Goal: Task Accomplishment & Management: Use online tool/utility

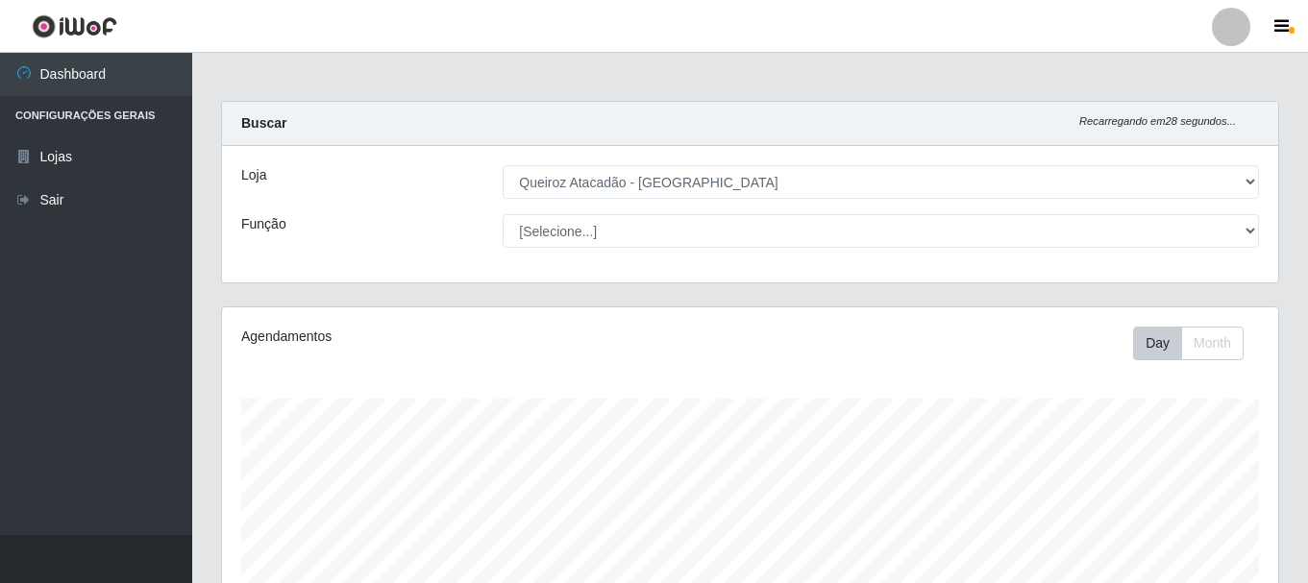
select select "464"
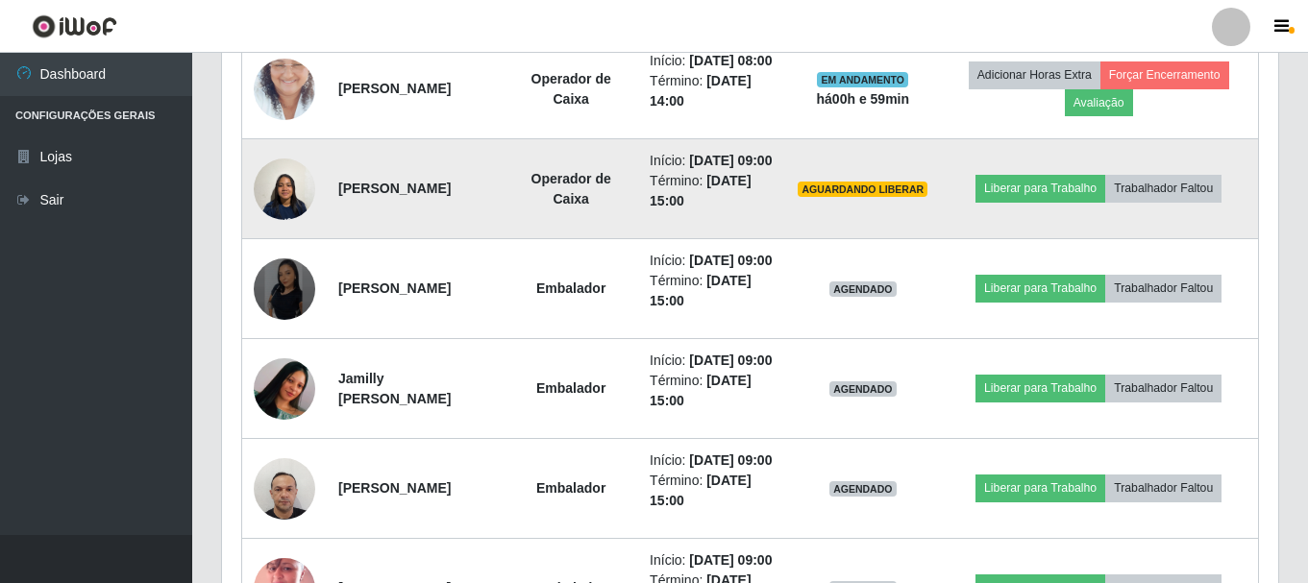
scroll to position [1000, 0]
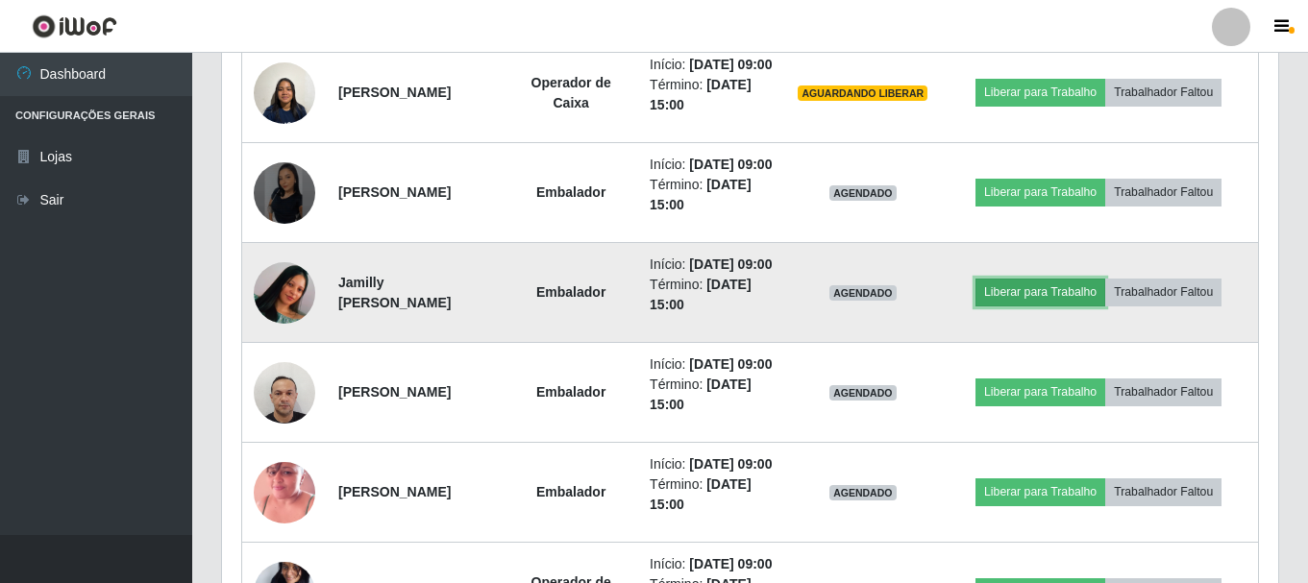
click at [1060, 306] on button "Liberar para Trabalho" at bounding box center [1041, 292] width 130 height 27
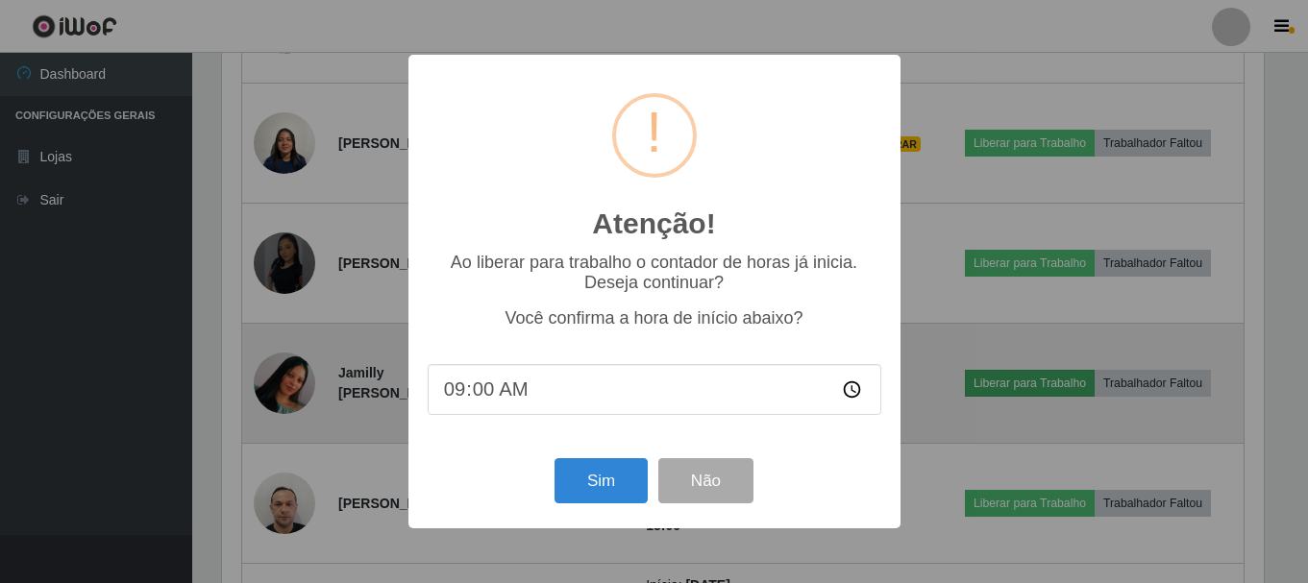
scroll to position [399, 1047]
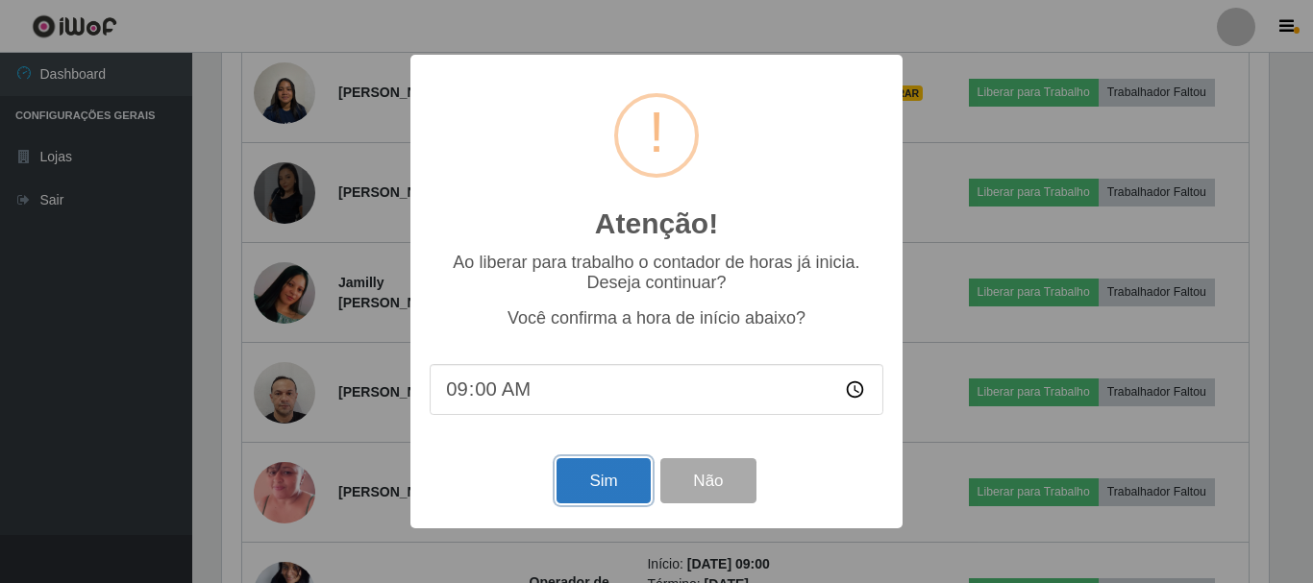
click at [587, 484] on button "Sim" at bounding box center [603, 481] width 93 height 45
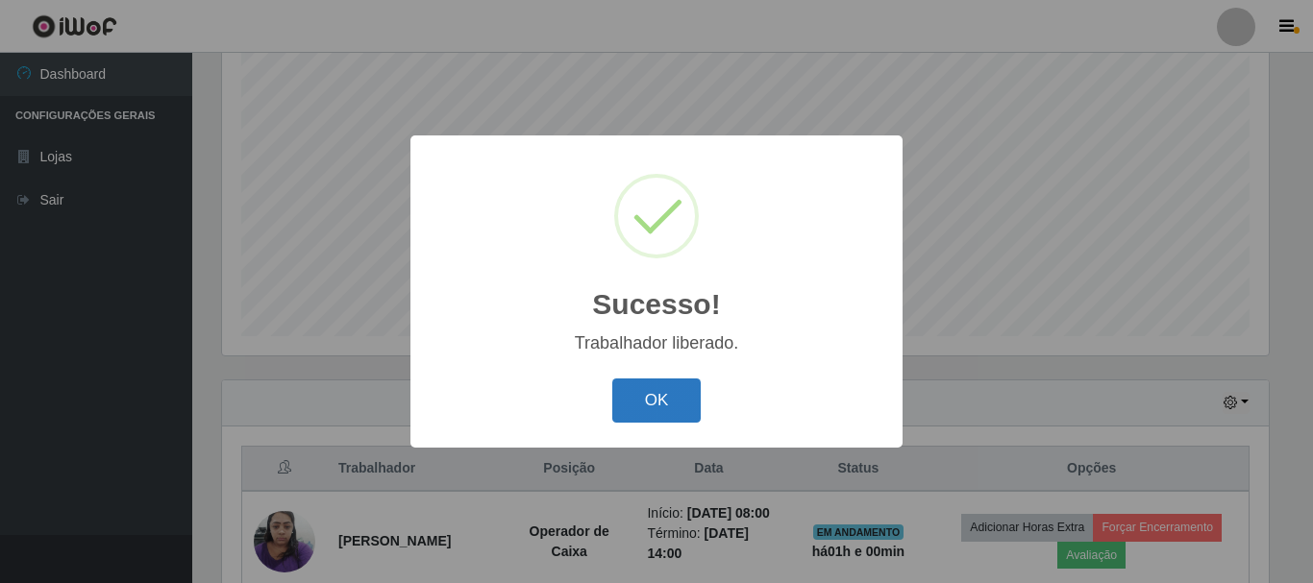
click at [643, 395] on button "OK" at bounding box center [656, 401] width 89 height 45
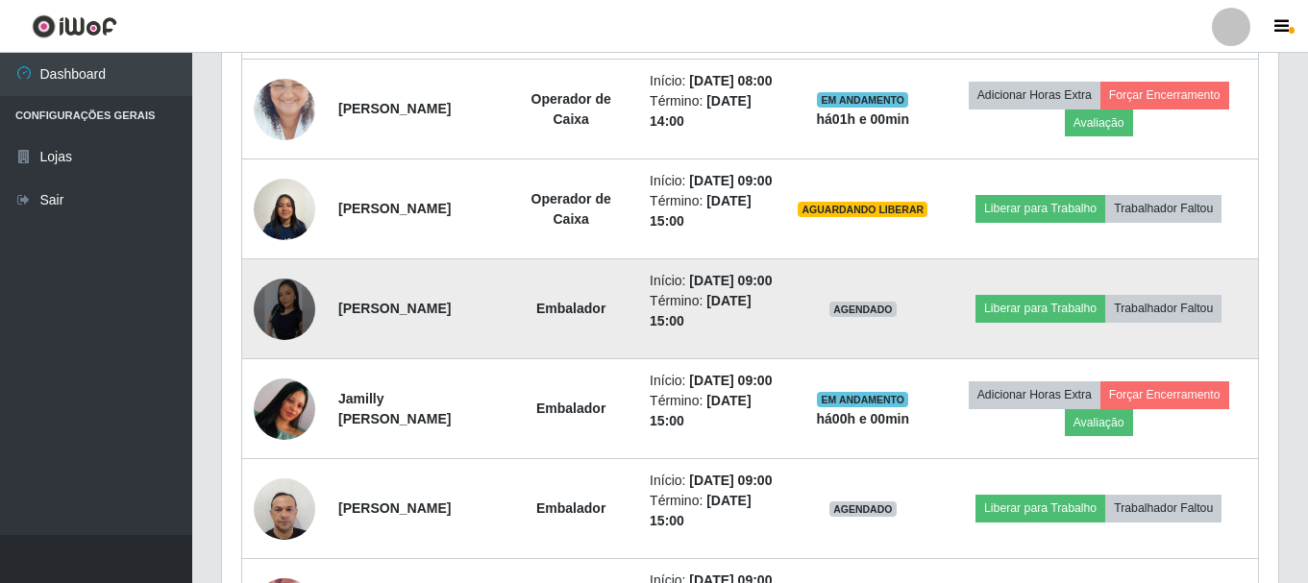
scroll to position [928, 0]
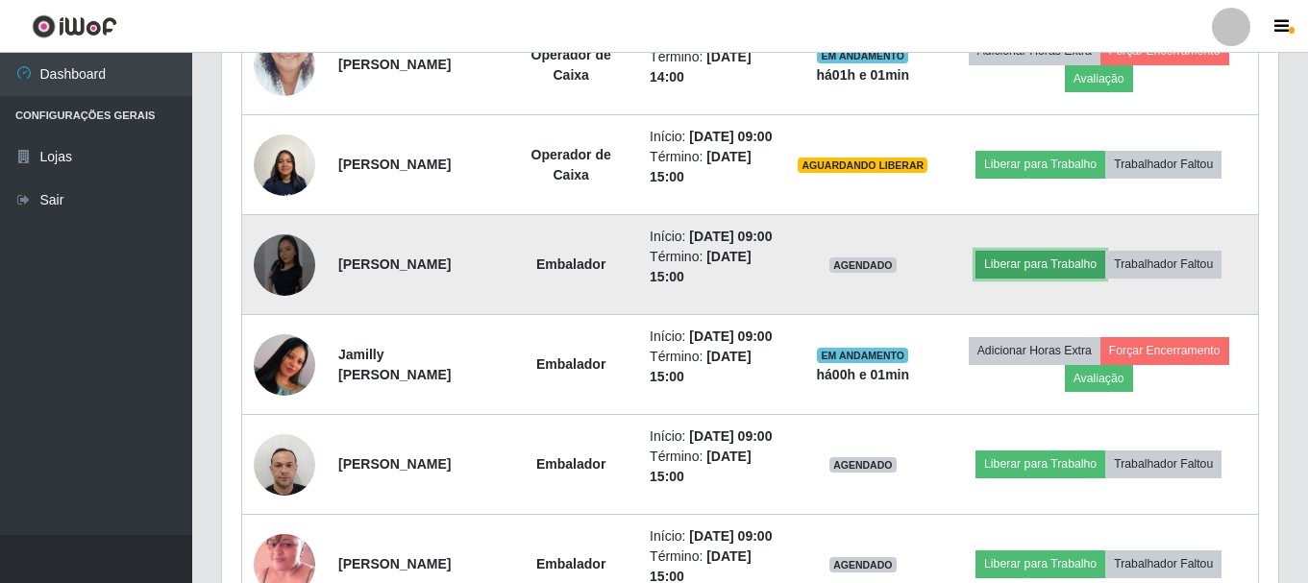
click at [1051, 278] on button "Liberar para Trabalho" at bounding box center [1041, 264] width 130 height 27
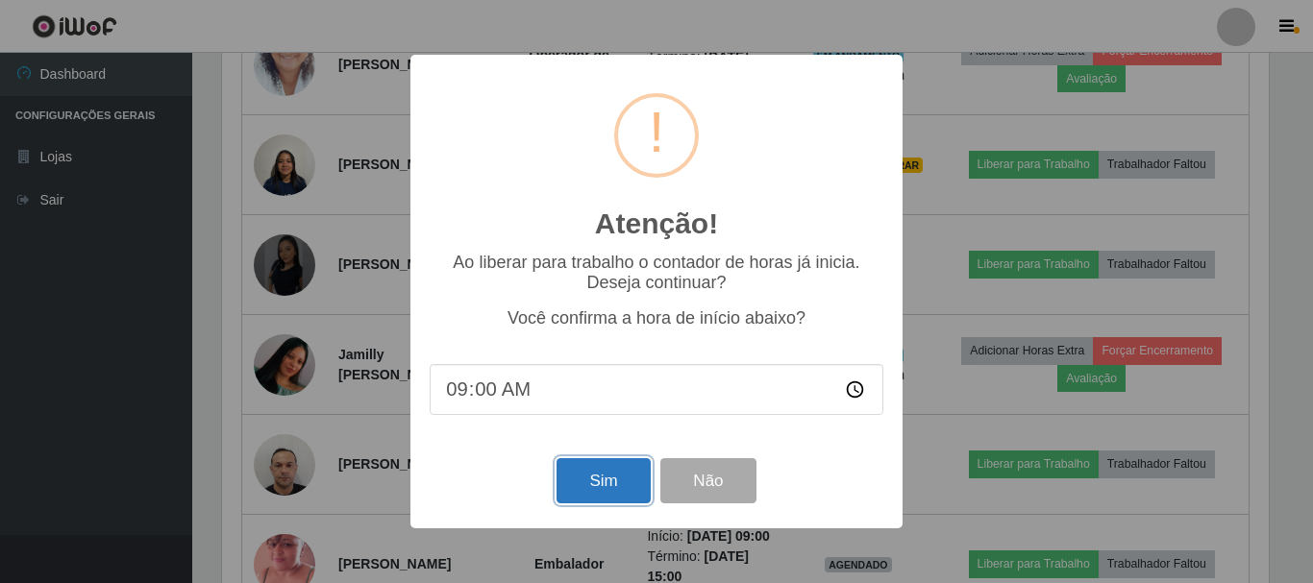
click at [591, 488] on button "Sim" at bounding box center [603, 481] width 93 height 45
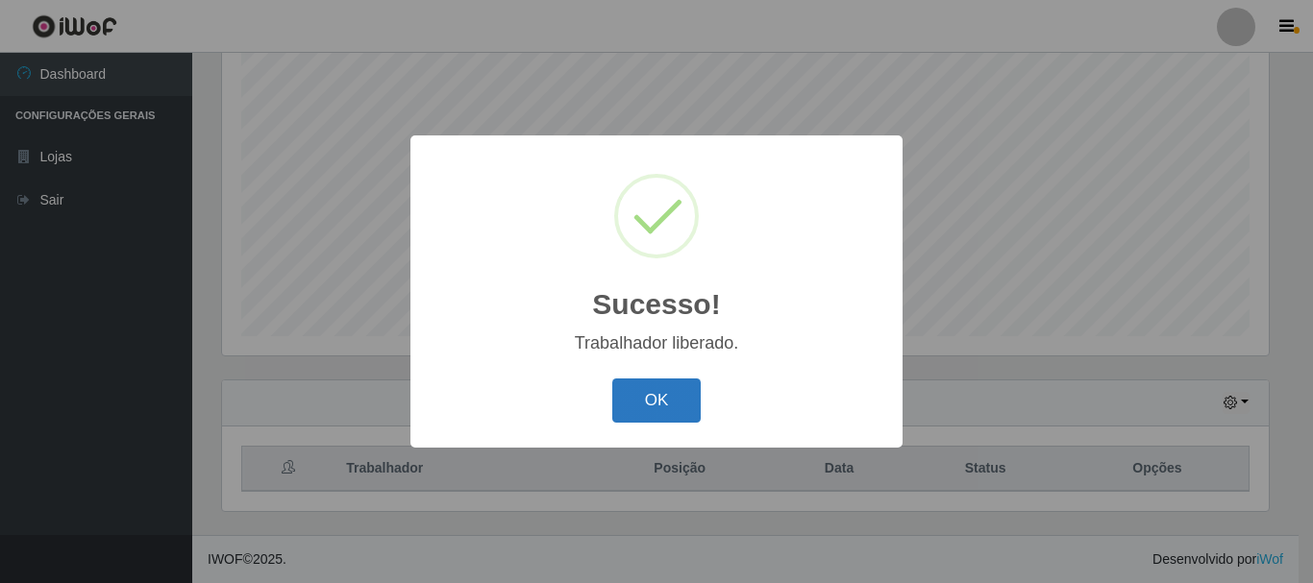
click at [655, 415] on button "OK" at bounding box center [656, 401] width 89 height 45
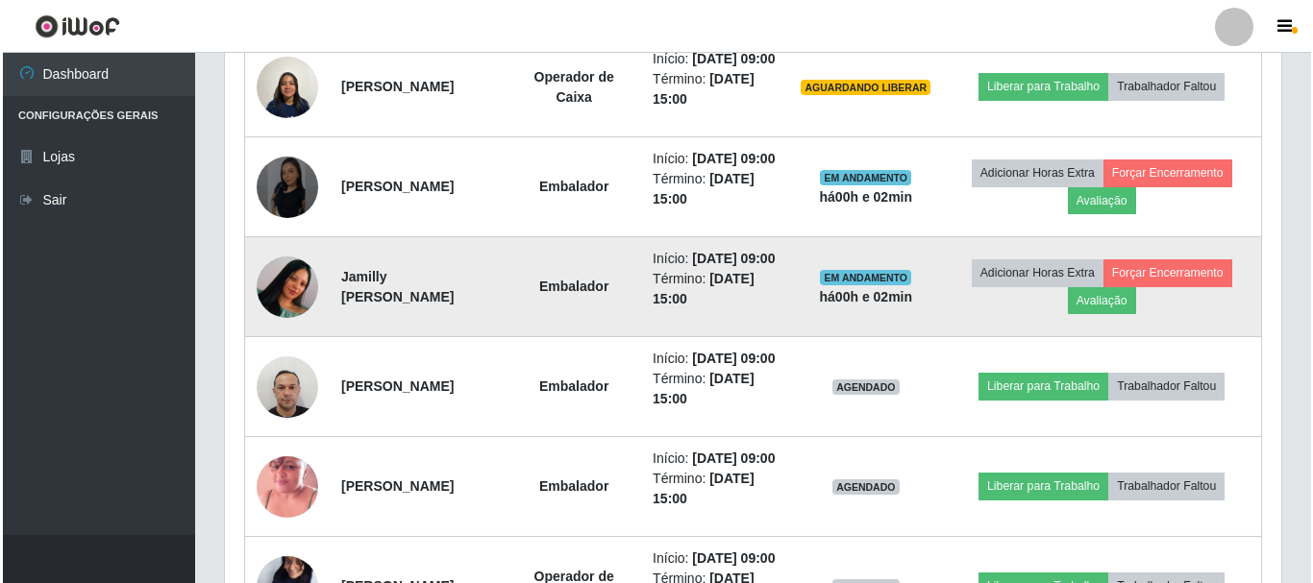
scroll to position [1024, 0]
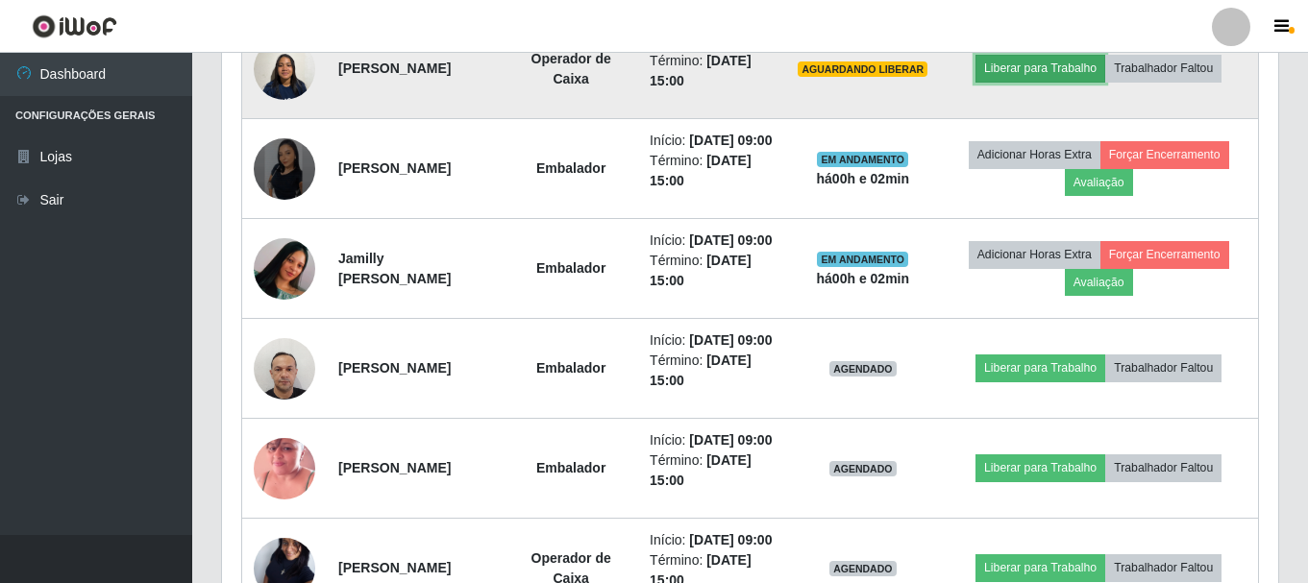
click at [1058, 82] on button "Liberar para Trabalho" at bounding box center [1041, 68] width 130 height 27
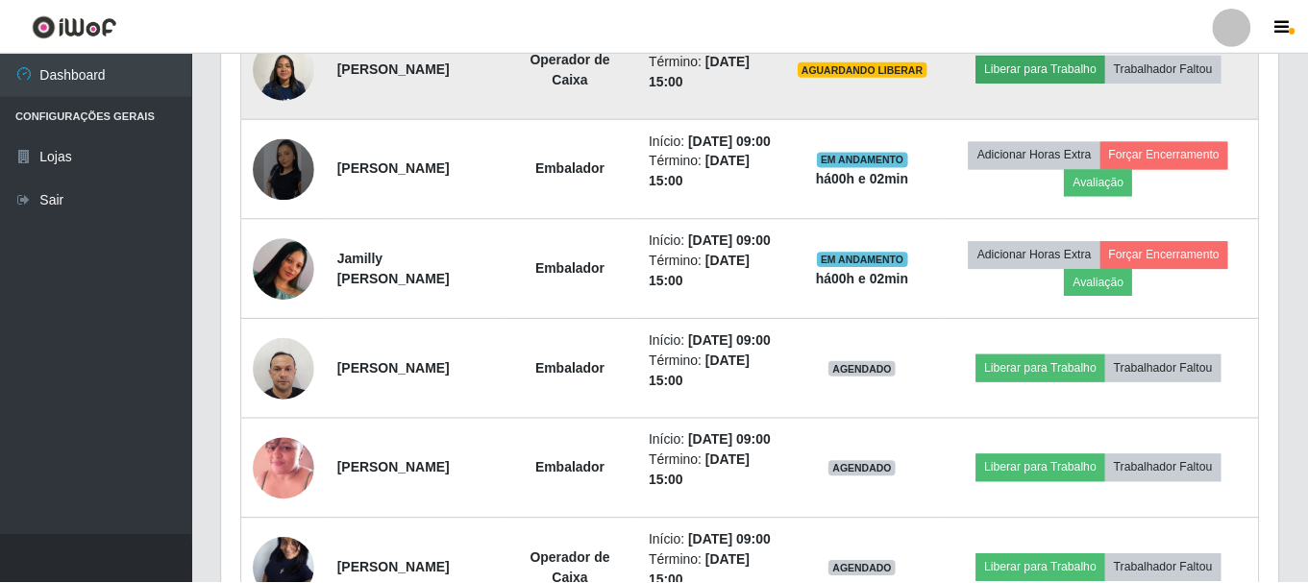
scroll to position [399, 1047]
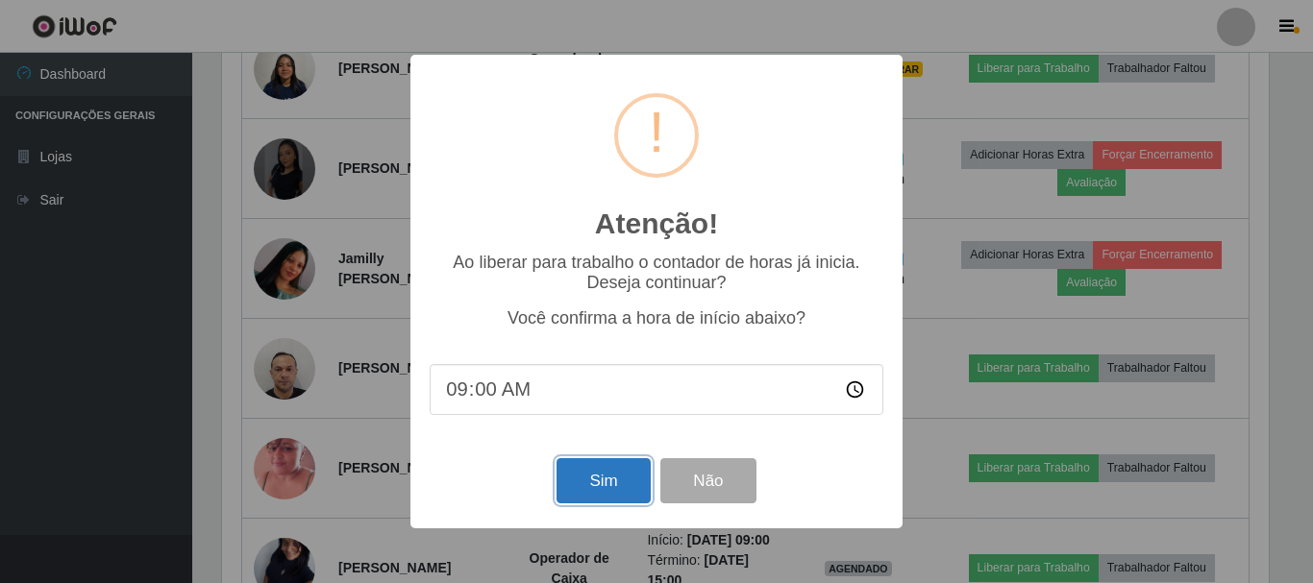
click at [601, 482] on button "Sim" at bounding box center [603, 481] width 93 height 45
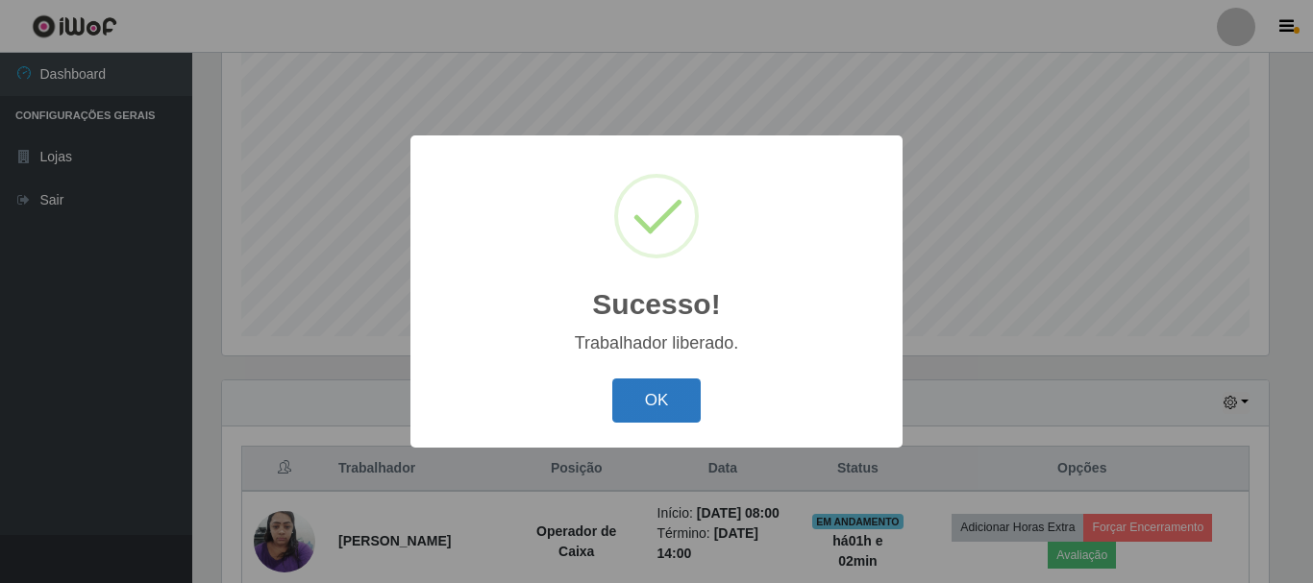
click at [655, 409] on button "OK" at bounding box center [656, 401] width 89 height 45
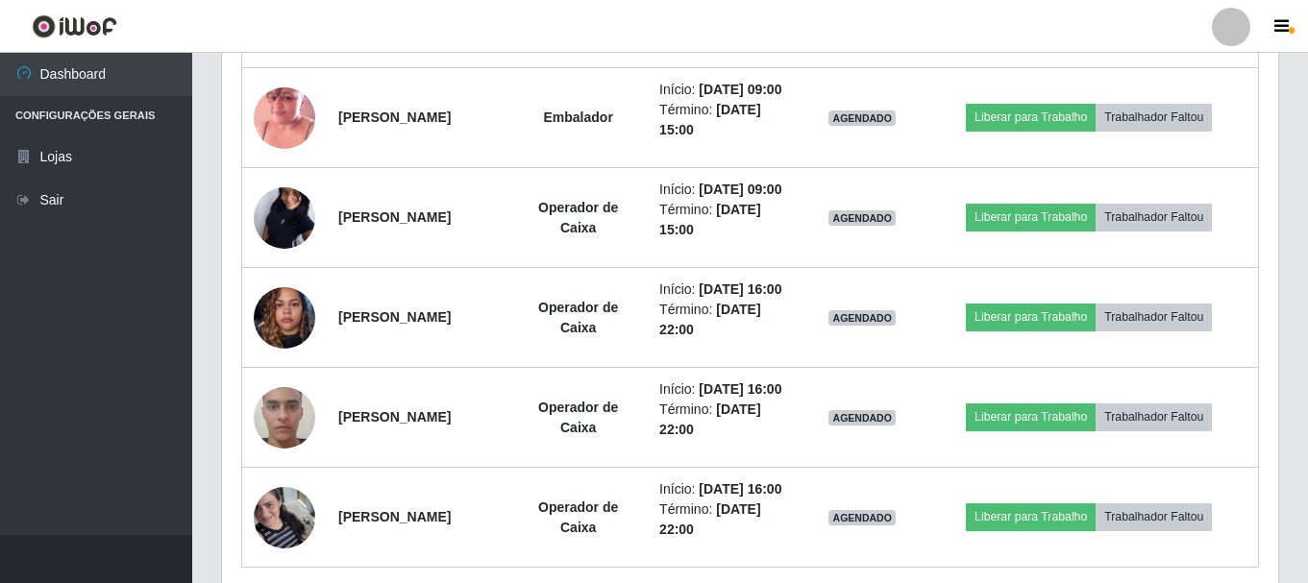
scroll to position [1408, 0]
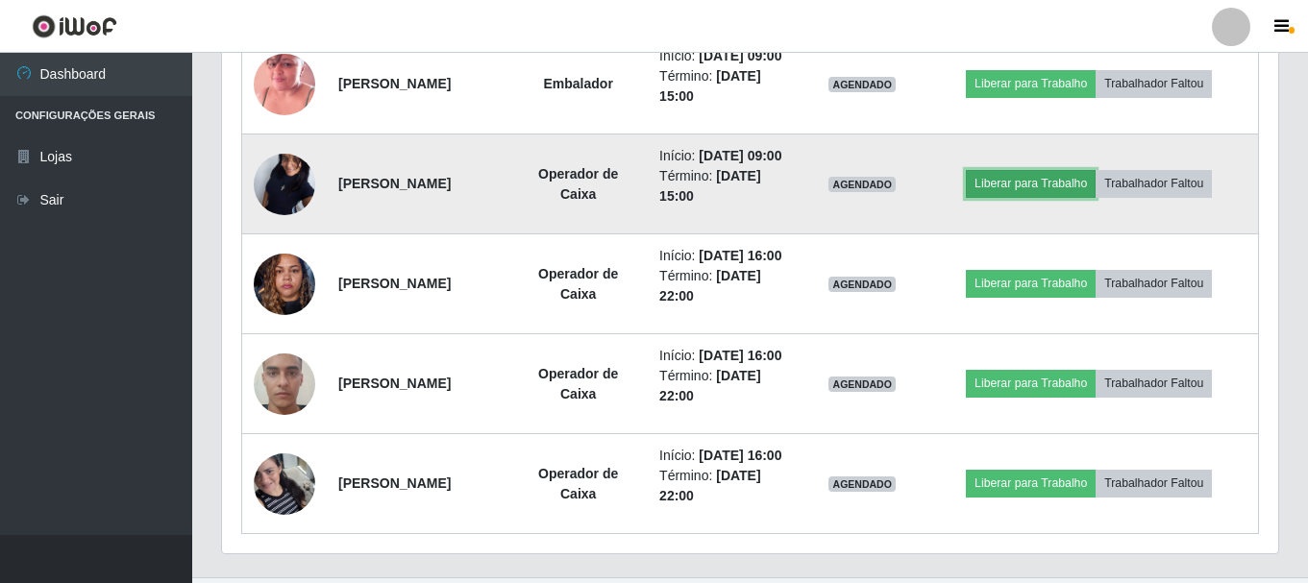
click at [1047, 197] on button "Liberar para Trabalho" at bounding box center [1031, 183] width 130 height 27
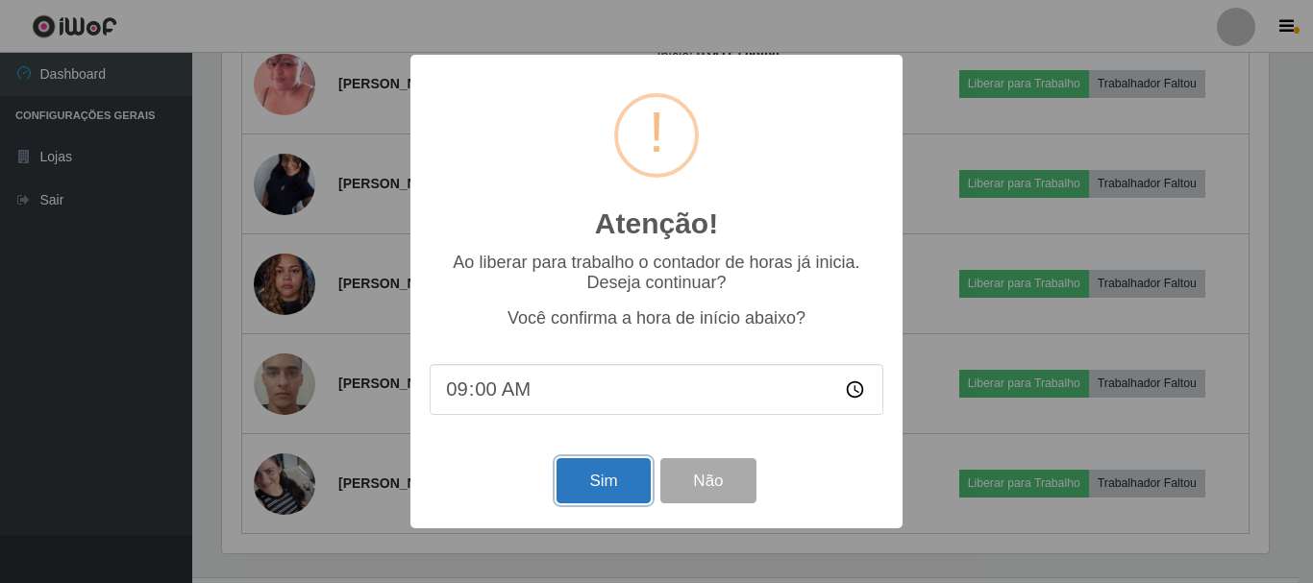
click at [590, 486] on button "Sim" at bounding box center [603, 481] width 93 height 45
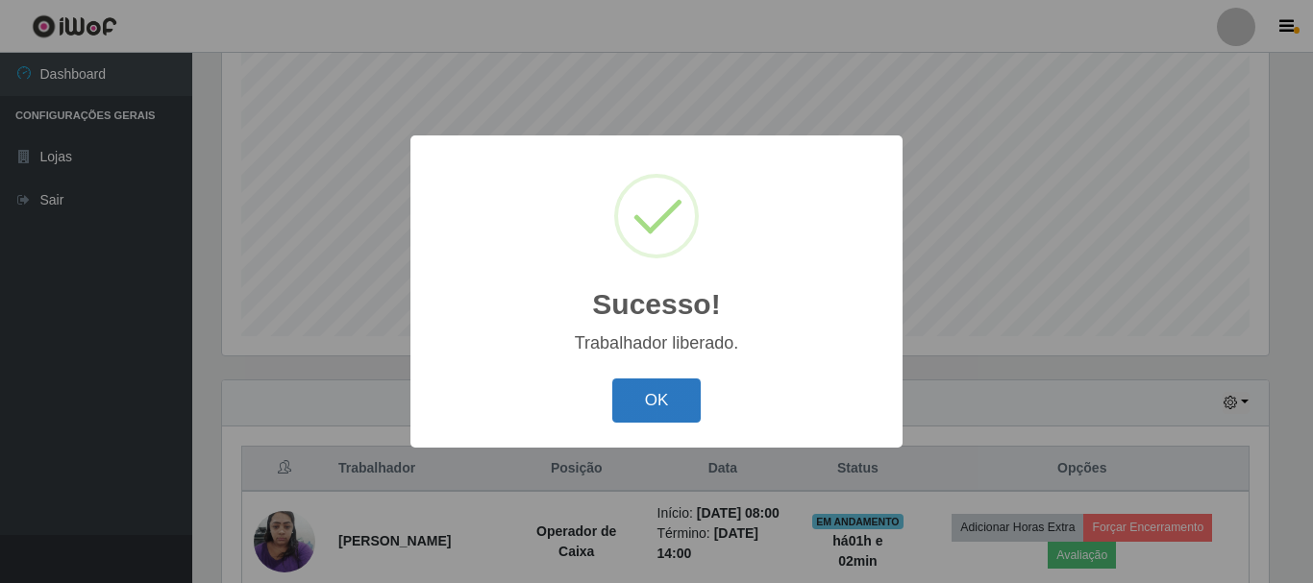
click at [633, 404] on button "OK" at bounding box center [656, 401] width 89 height 45
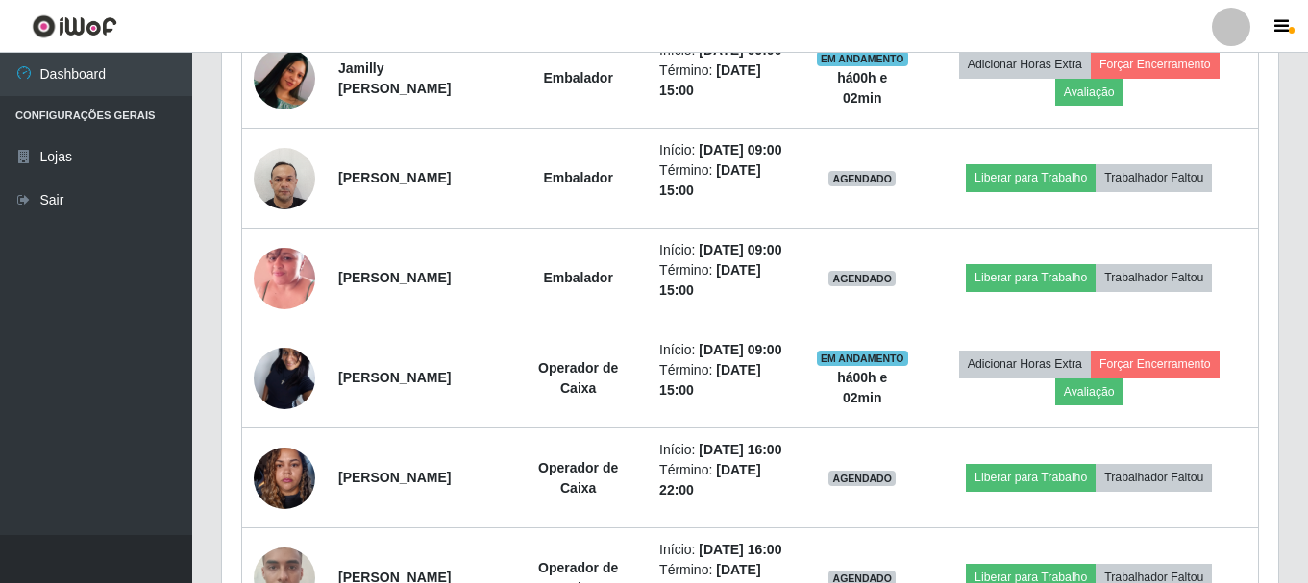
scroll to position [1312, 0]
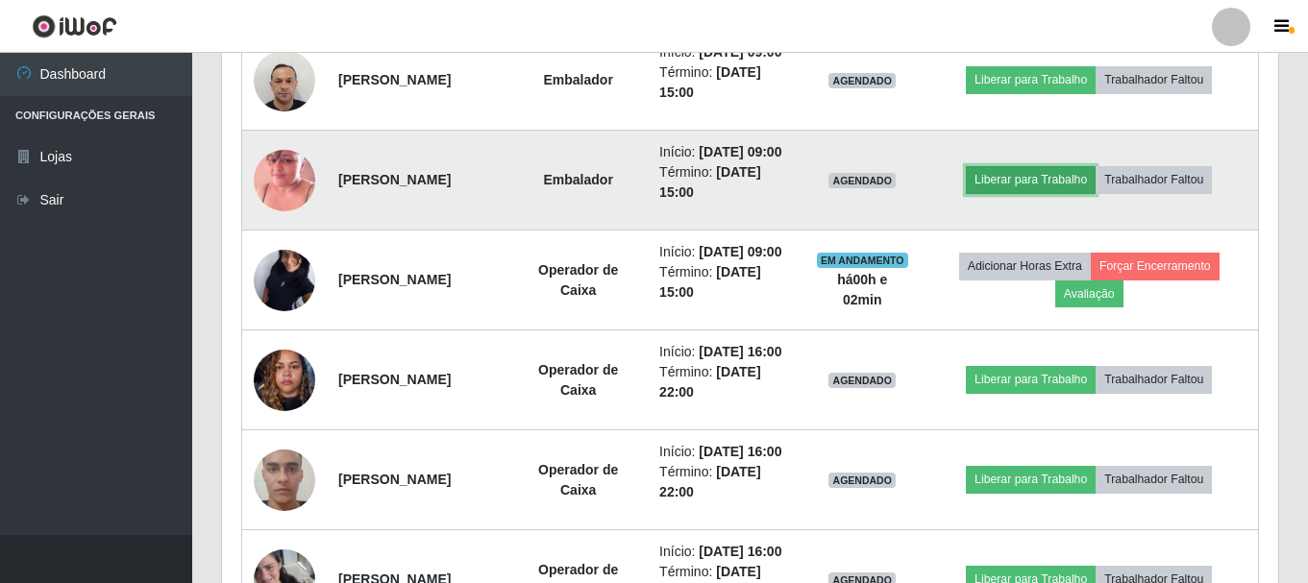
click at [1039, 193] on button "Liberar para Trabalho" at bounding box center [1031, 179] width 130 height 27
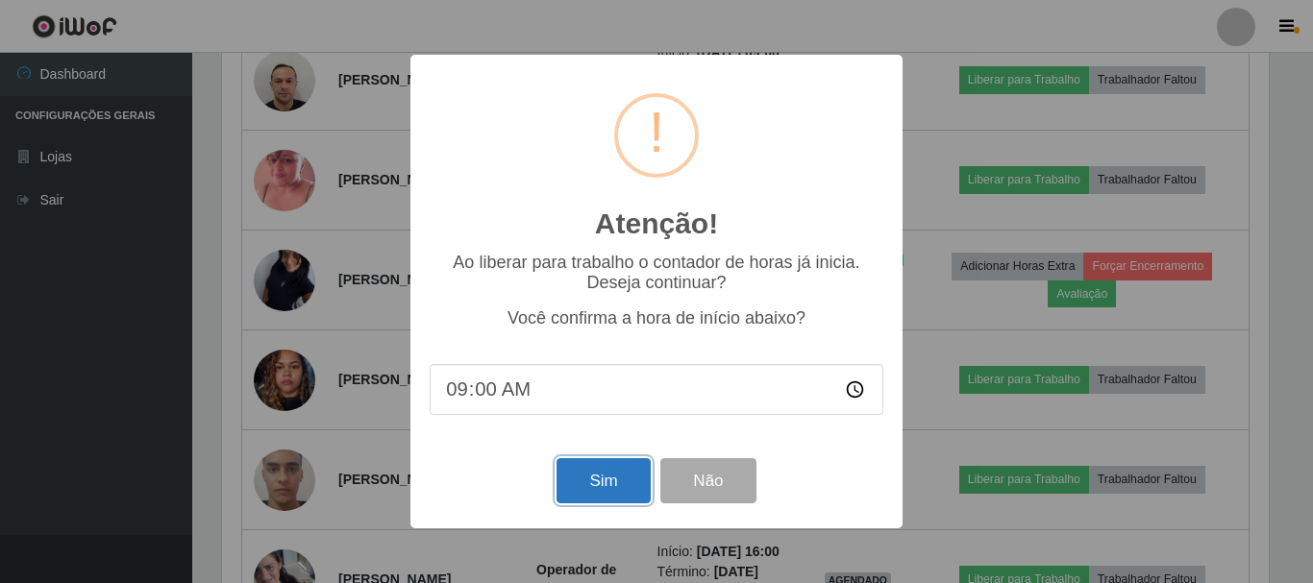
click at [603, 496] on button "Sim" at bounding box center [603, 481] width 93 height 45
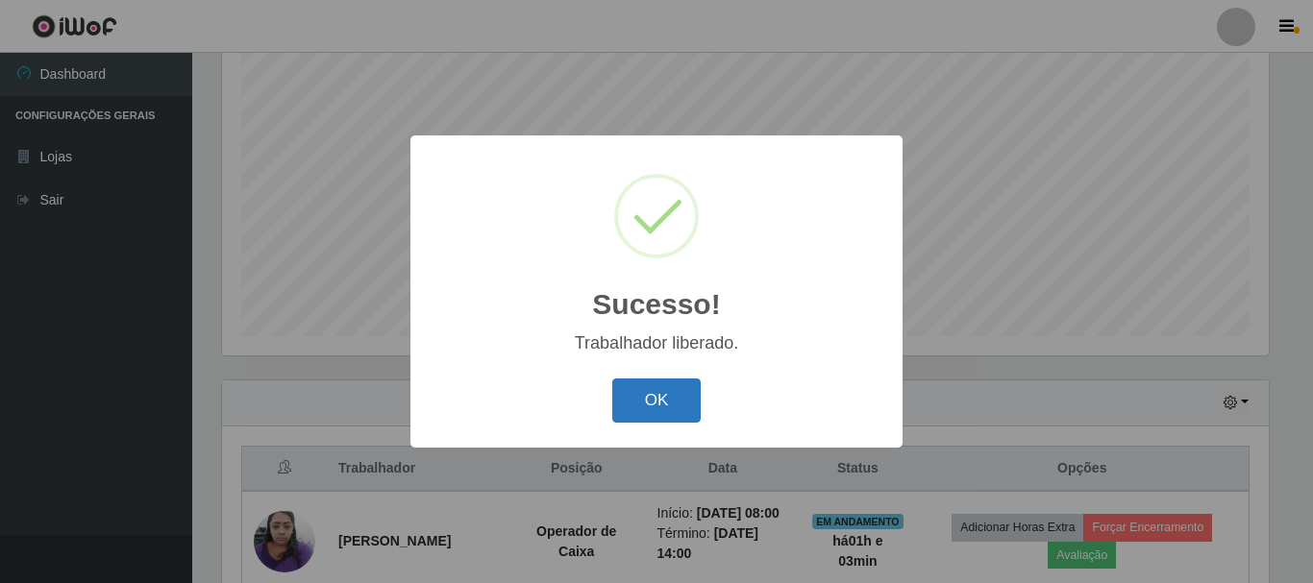
click at [657, 385] on button "OK" at bounding box center [656, 401] width 89 height 45
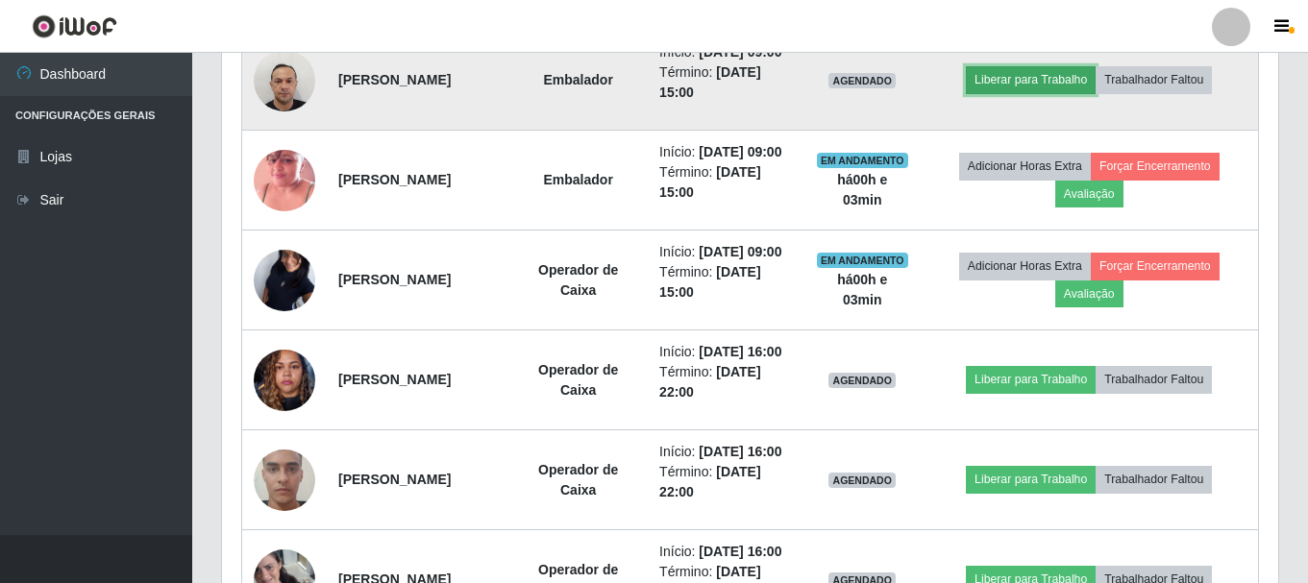
click at [1079, 93] on button "Liberar para Trabalho" at bounding box center [1031, 79] width 130 height 27
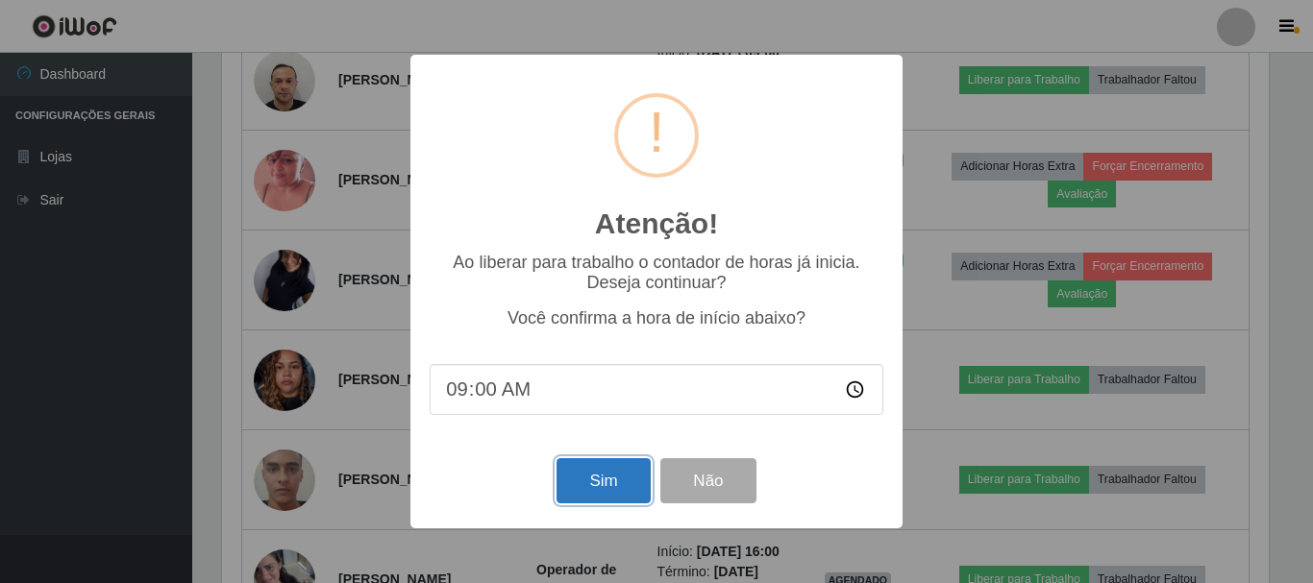
click at [603, 496] on button "Sim" at bounding box center [603, 481] width 93 height 45
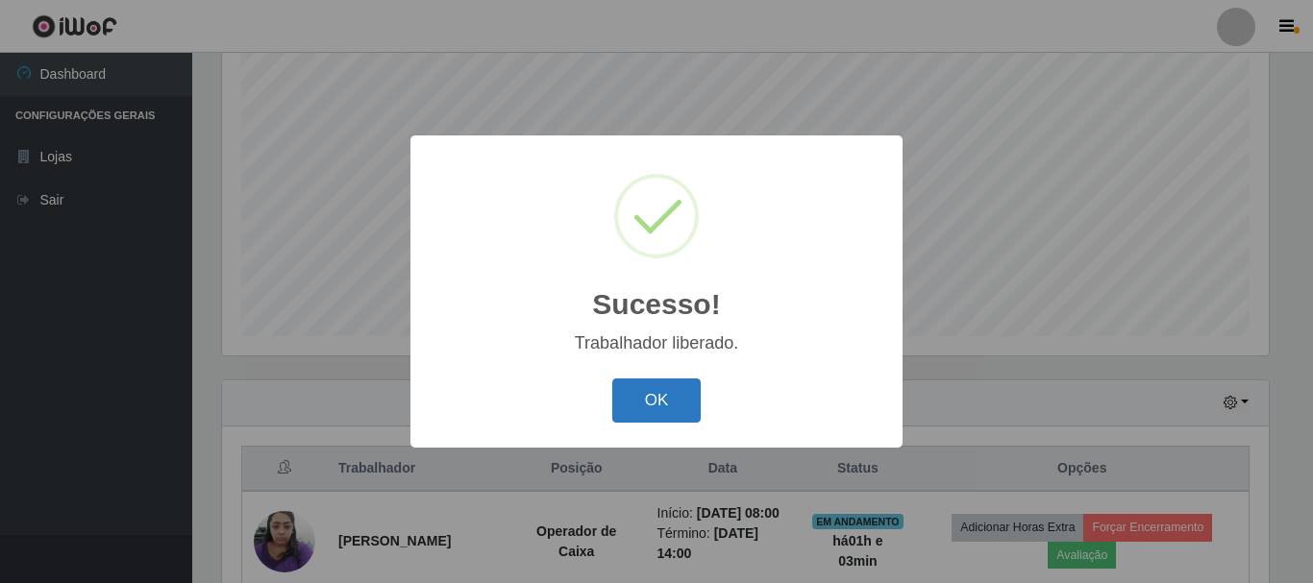
click at [659, 406] on button "OK" at bounding box center [656, 401] width 89 height 45
